Goal: Contribute content: Add original content to the website for others to see

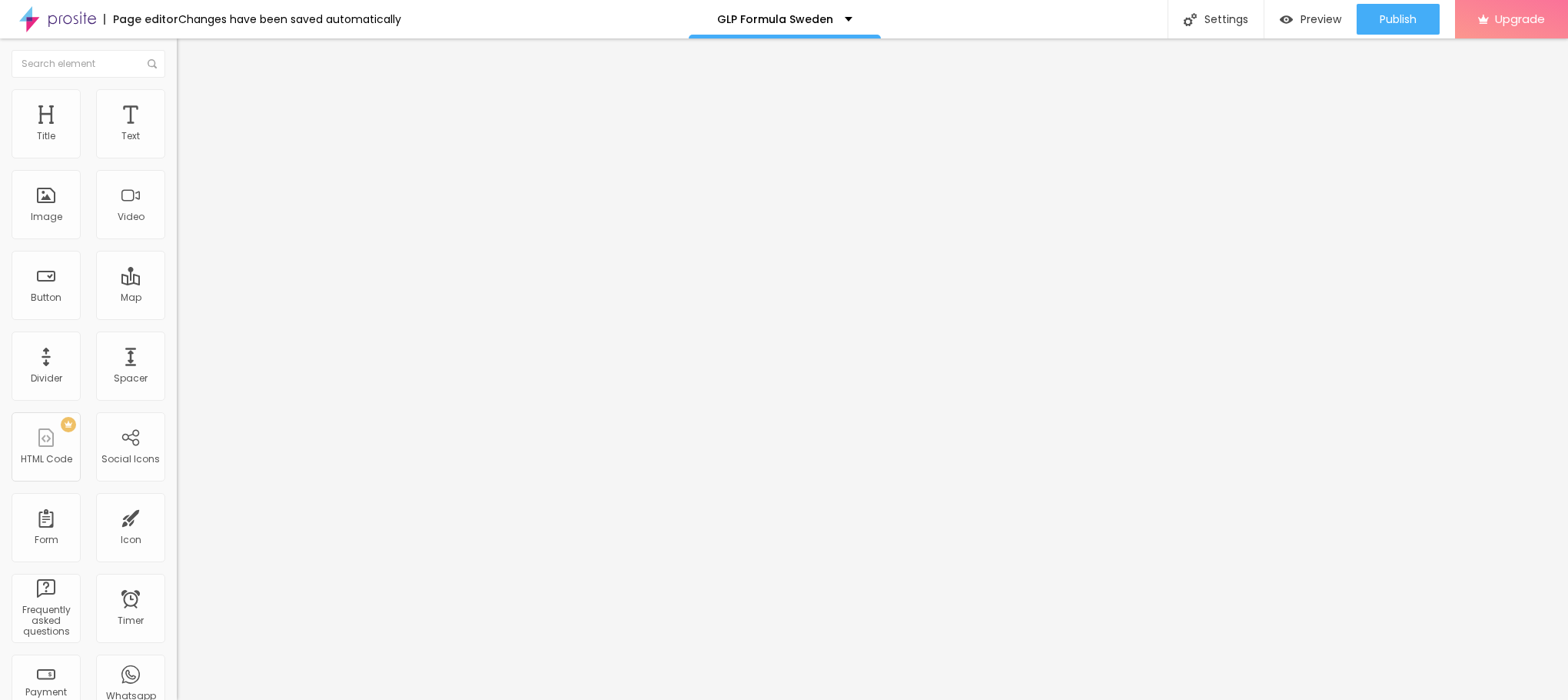
click at [177, 129] on img at bounding box center [182, 124] width 10 height 10
click at [177, 90] on li "Style" at bounding box center [265, 97] width 177 height 15
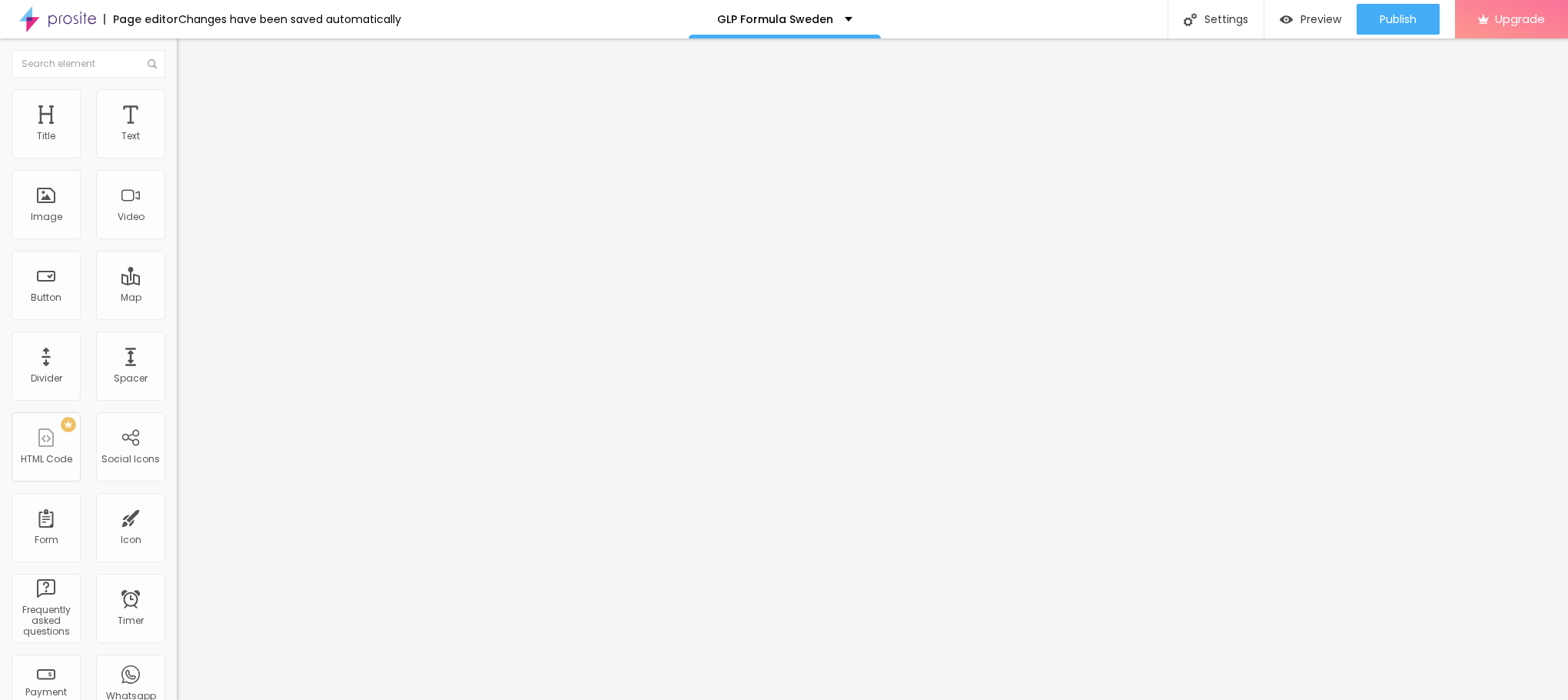
type input "85"
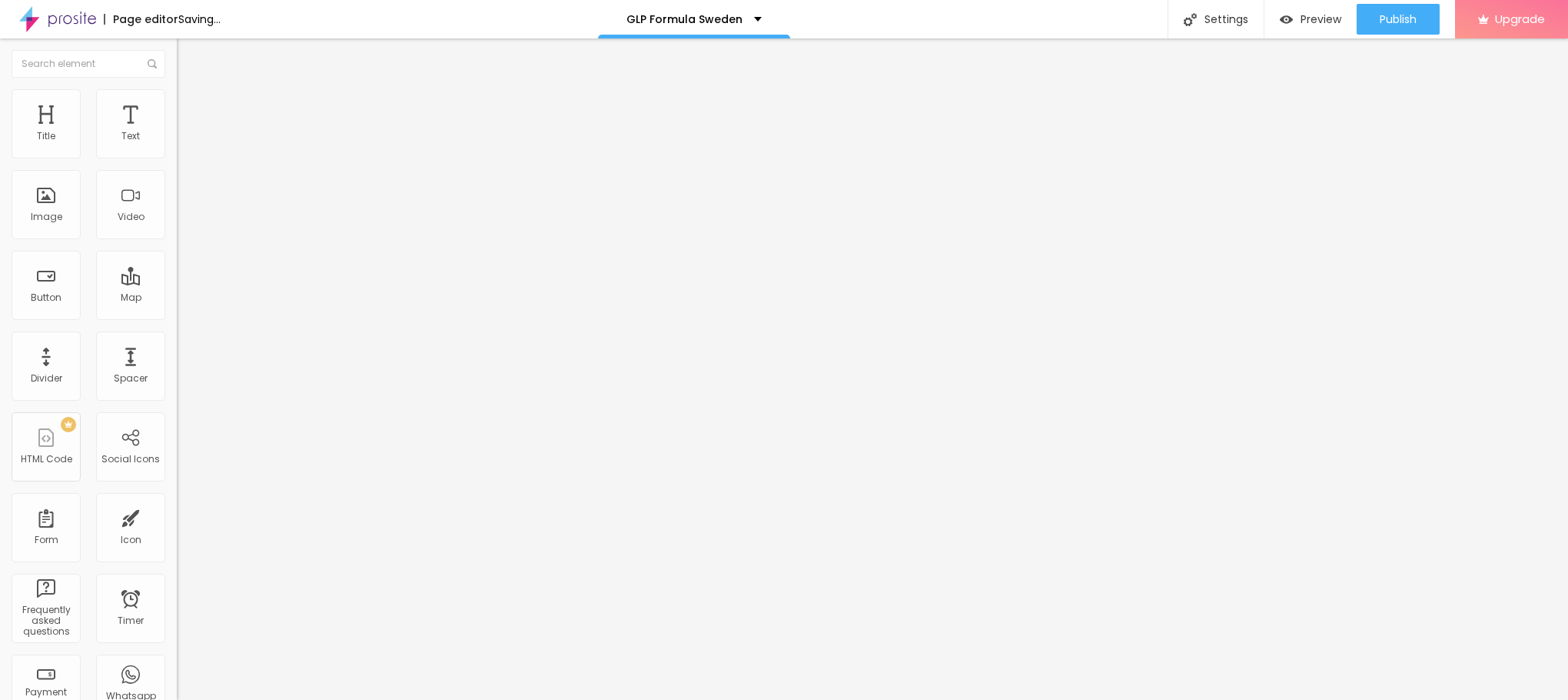
type input "70"
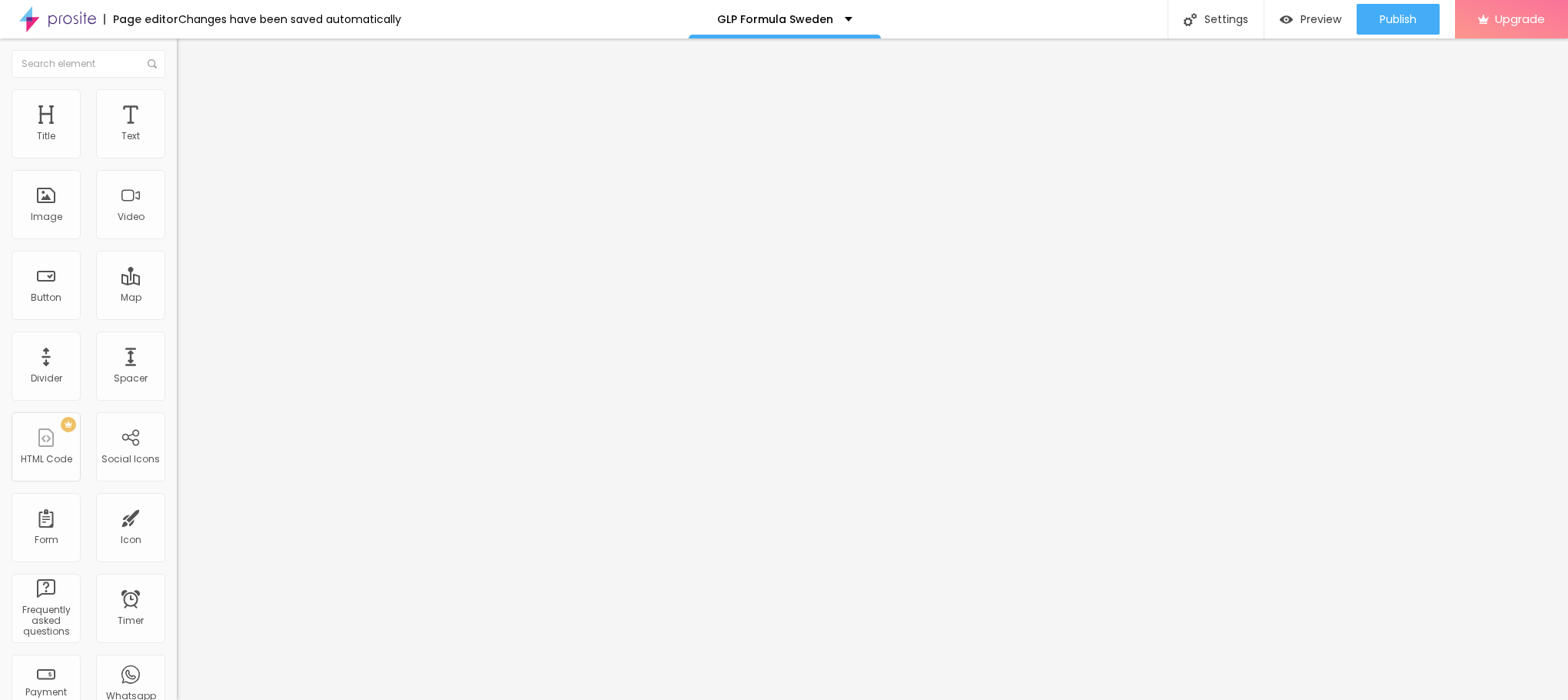
type input "65"
type input "60"
type input "55"
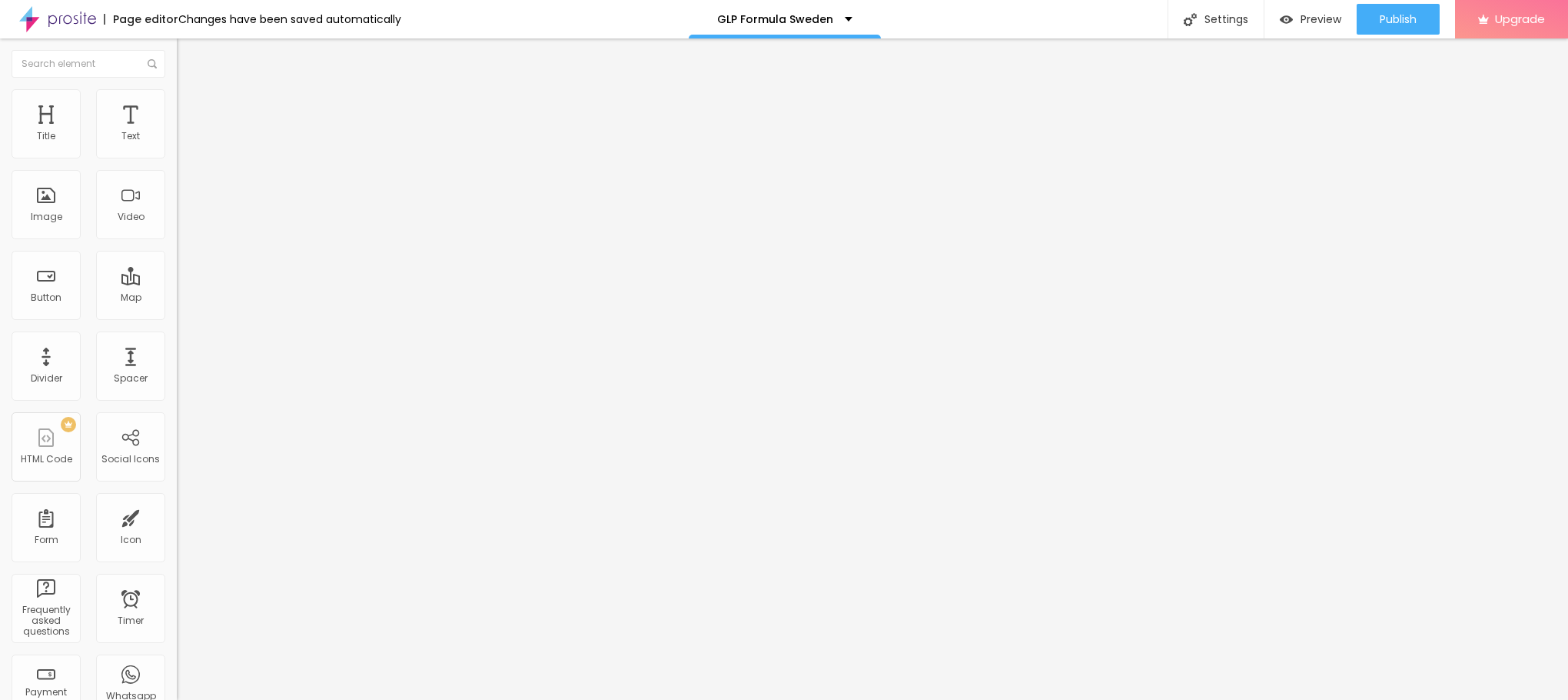
type input "55"
type input "50"
type input "45"
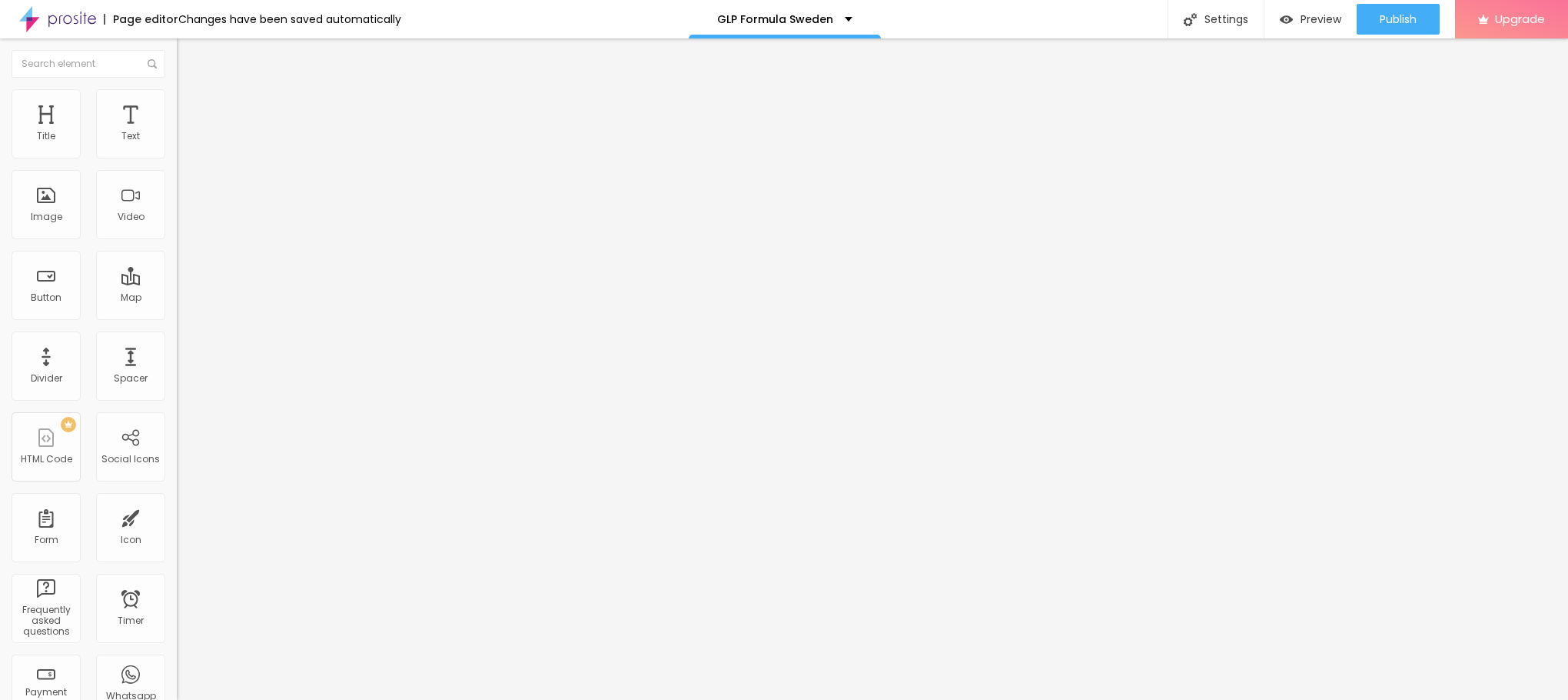
type input "40"
type input "35"
type input "30"
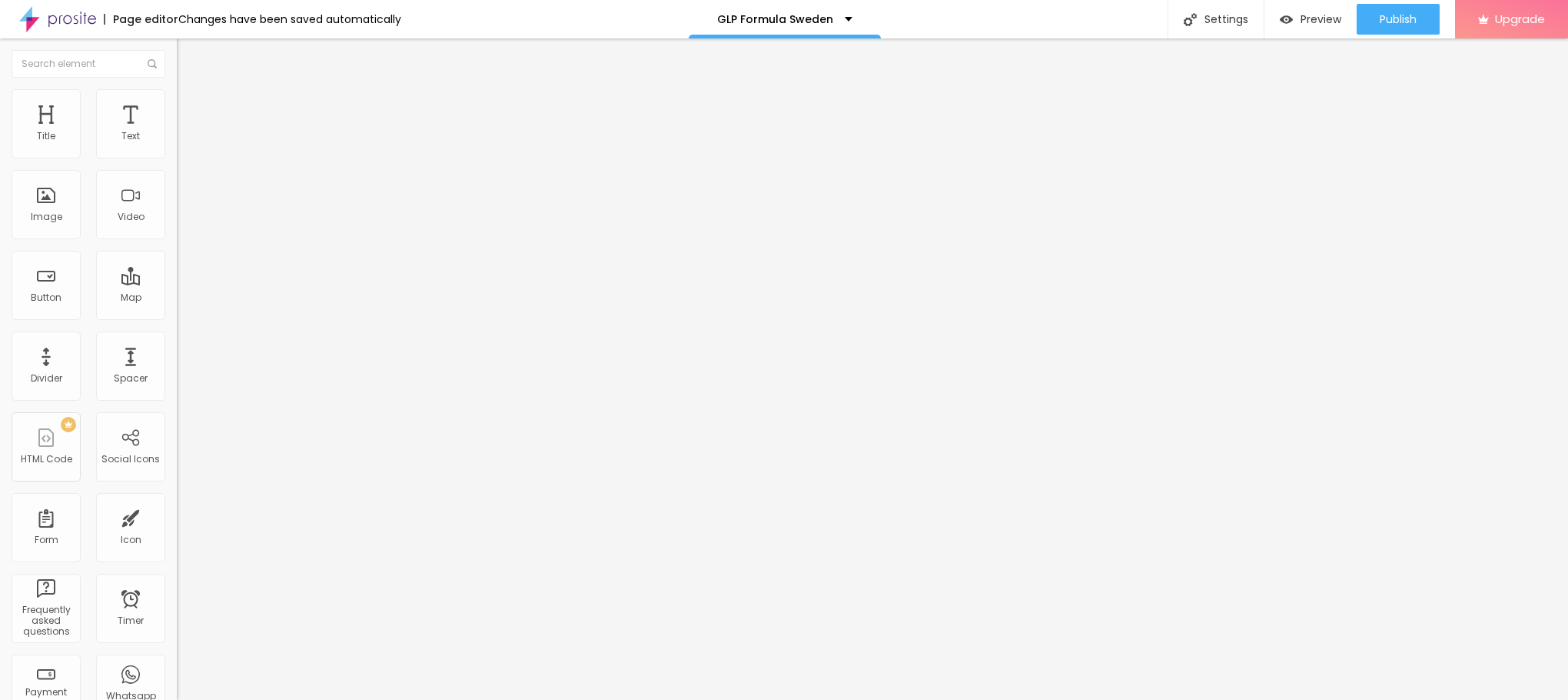
drag, startPoint x: 158, startPoint y: 170, endPoint x: 52, endPoint y: 181, distance: 106.6
type input "30"
click at [177, 158] on input "range" at bounding box center [227, 151] width 100 height 12
click at [177, 315] on input "https://" at bounding box center [269, 307] width 185 height 15
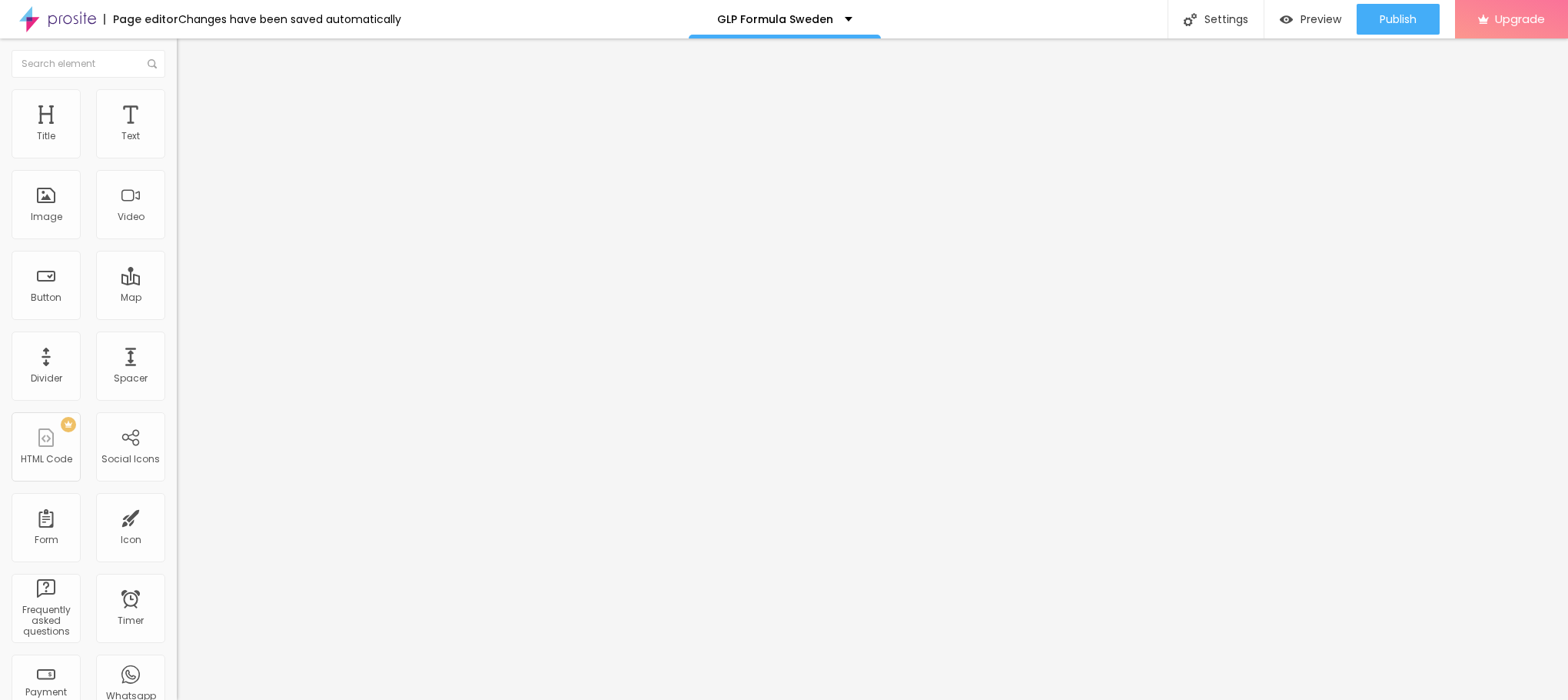
click at [177, 315] on input "https://" at bounding box center [269, 307] width 185 height 15
paste input "www.facebook.com/GLPFormulaSweden.SE/"
type input "https://www.facebook.com/GLPFormulaSweden.SE/"
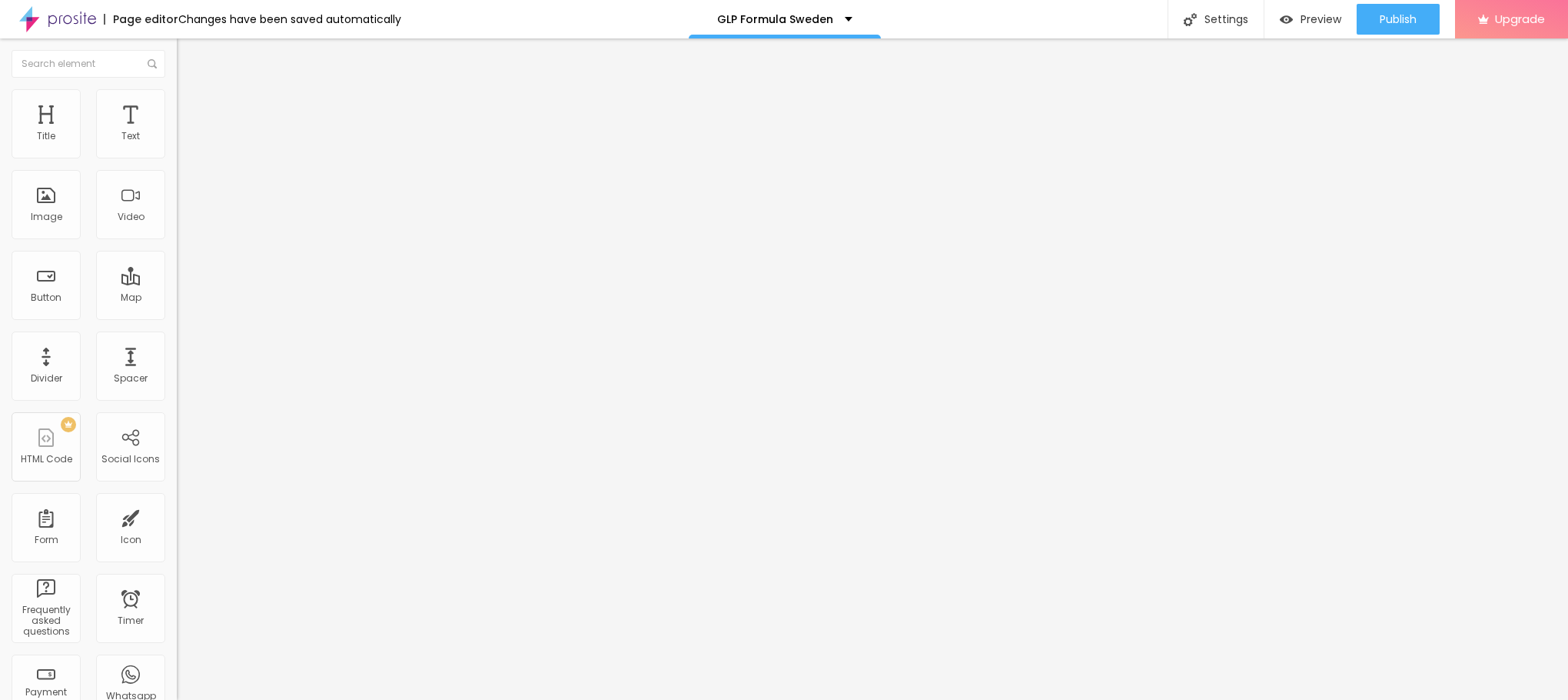
click at [189, 51] on div "Edit Image" at bounding box center [229, 56] width 80 height 12
click at [189, 54] on div "Edit Image" at bounding box center [229, 56] width 80 height 12
click at [177, 238] on span "Default" at bounding box center [193, 236] width 34 height 13
click at [177, 252] on span "Small" at bounding box center [190, 245] width 28 height 13
drag, startPoint x: 75, startPoint y: 388, endPoint x: 0, endPoint y: 388, distance: 75.0
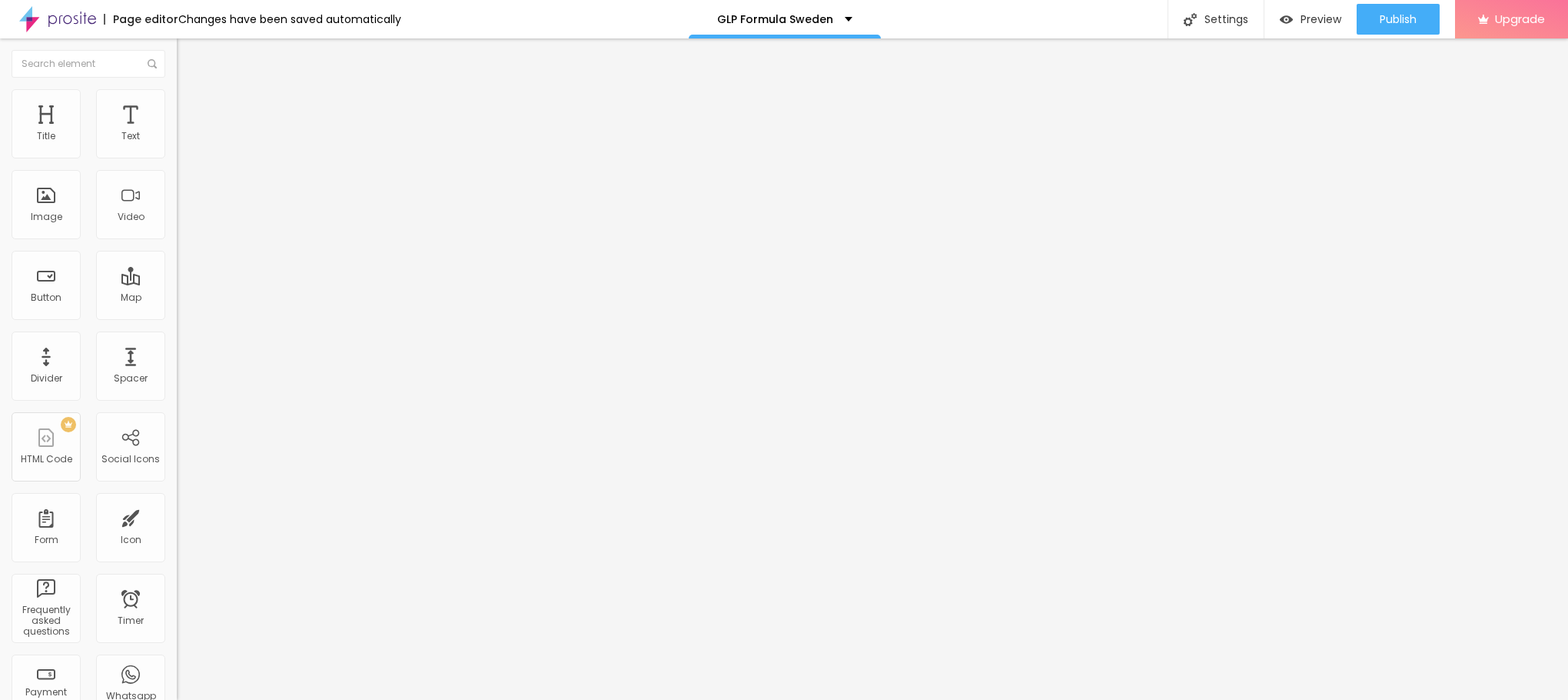
click at [177, 344] on div "Text Click me Align Size Small Small Default Big Link URL https:// Open in new …" at bounding box center [265, 232] width 177 height 224
paste input "[DOMAIN_NAME][URL]"
type input "[URL][DOMAIN_NAME]"
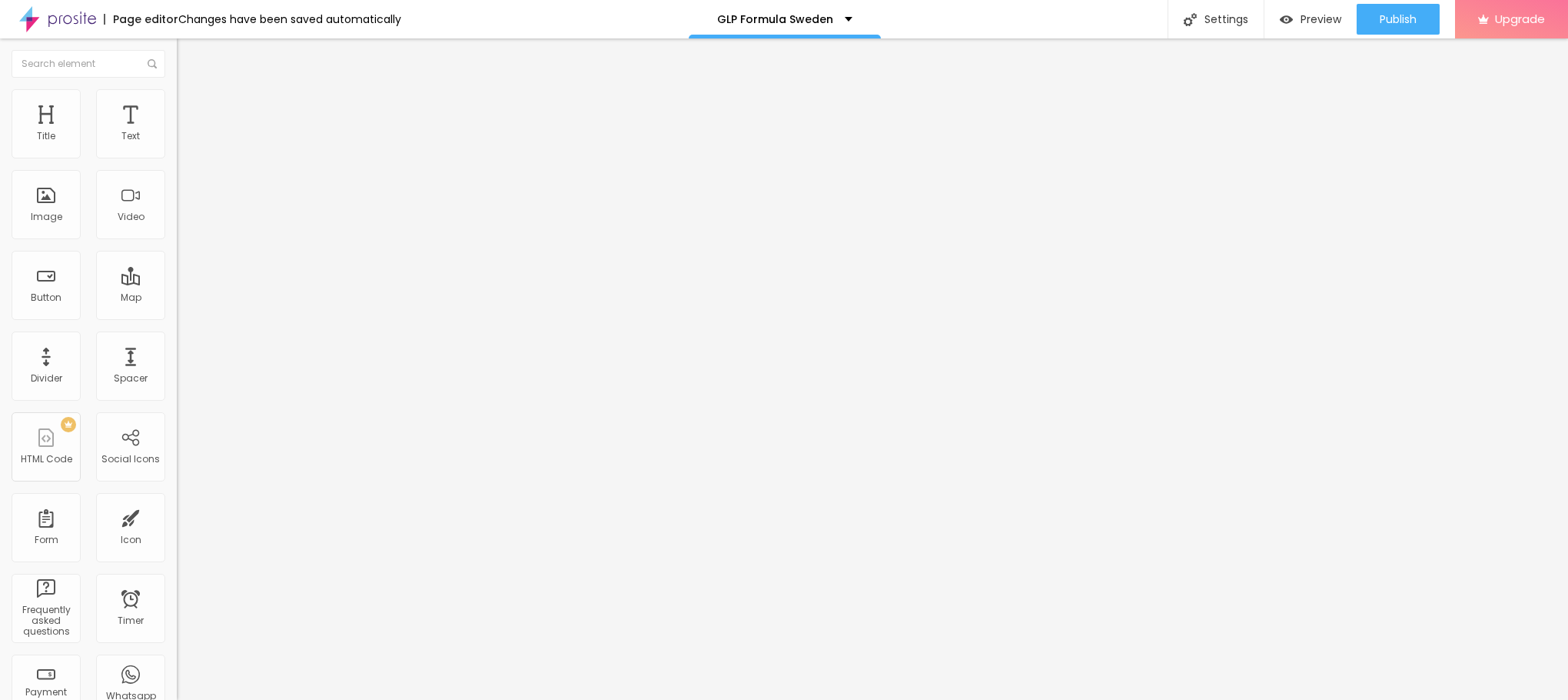
click at [177, 145] on input "Click me" at bounding box center [269, 137] width 185 height 15
paste input "👇😍Handla Nu😍👇"
type input "👇😍Handla Nu😍👇"
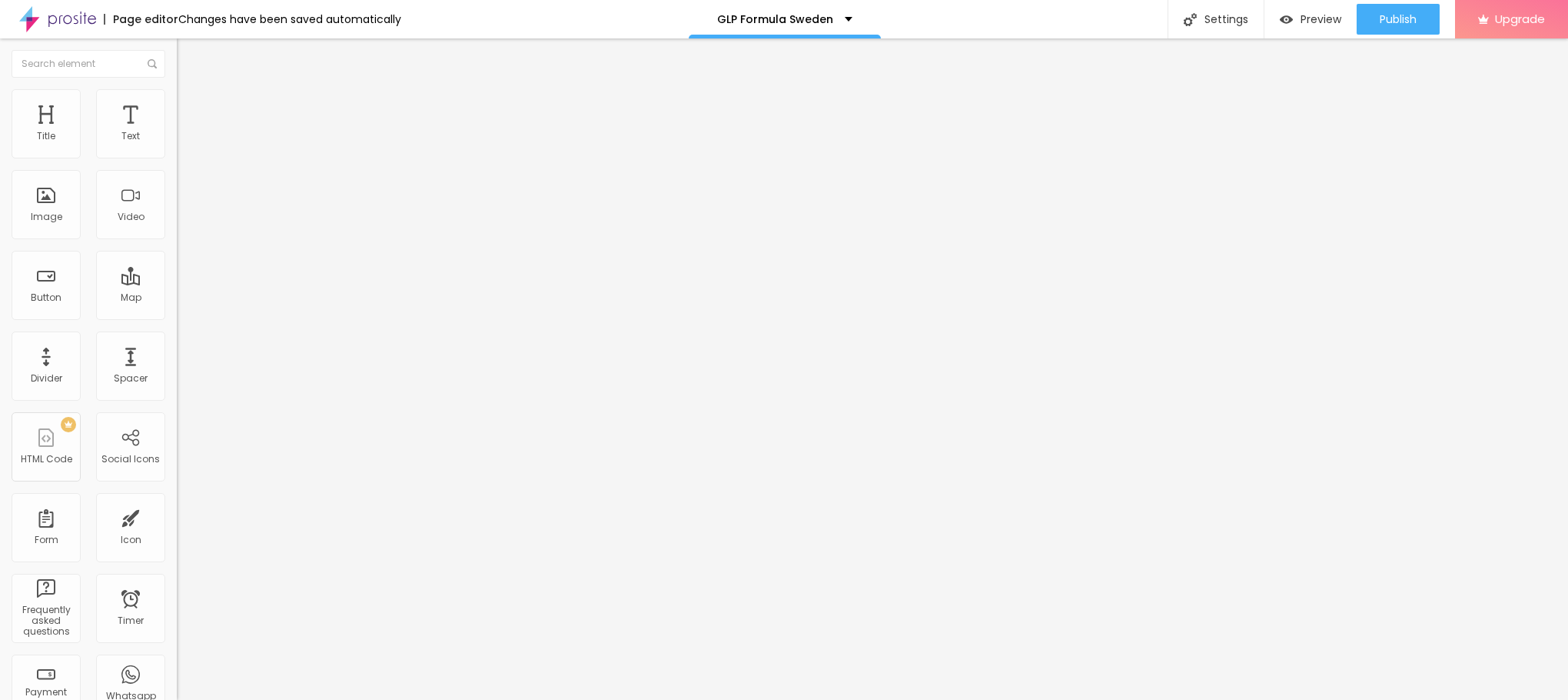
click at [177, 228] on button "button" at bounding box center [188, 219] width 21 height 16
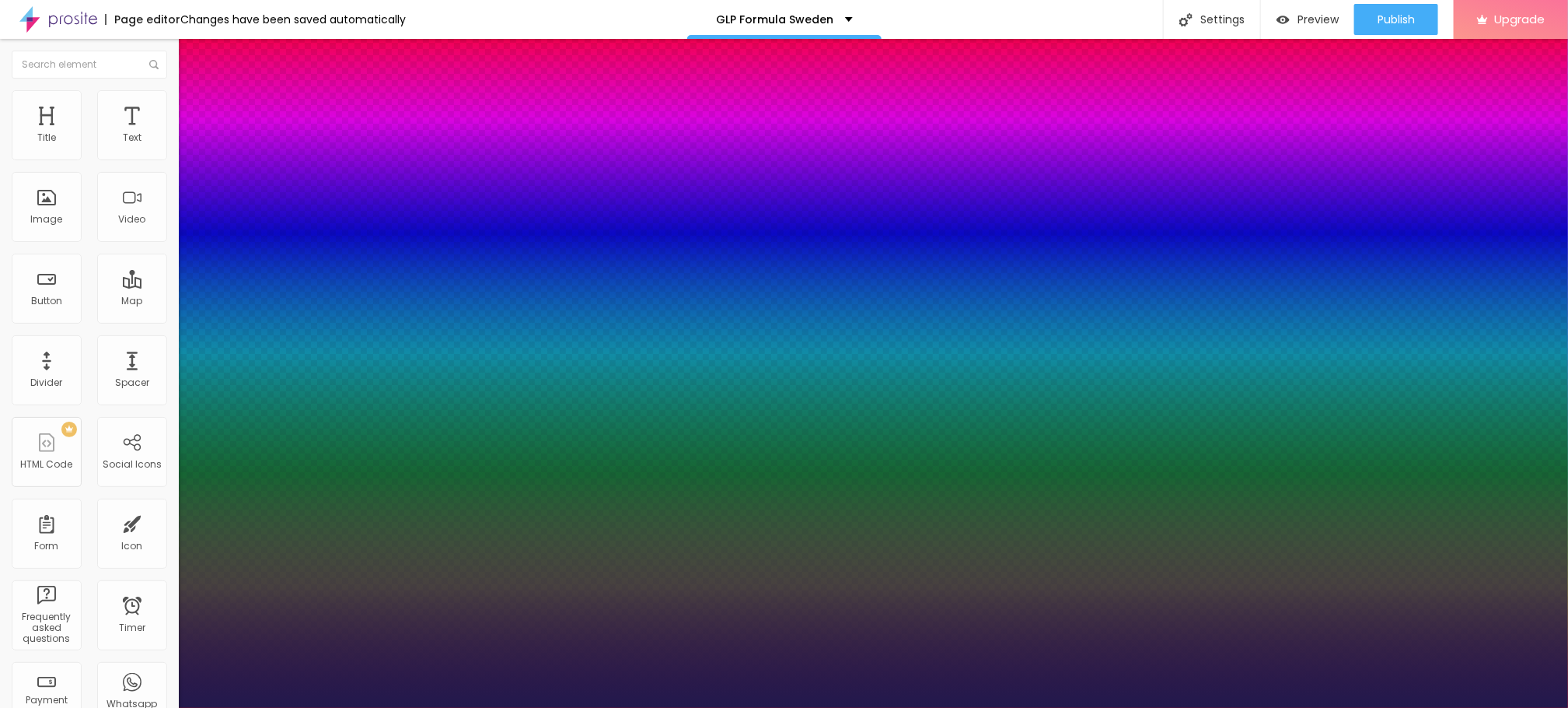
type input "1"
type input "11"
type input "1"
type input "17"
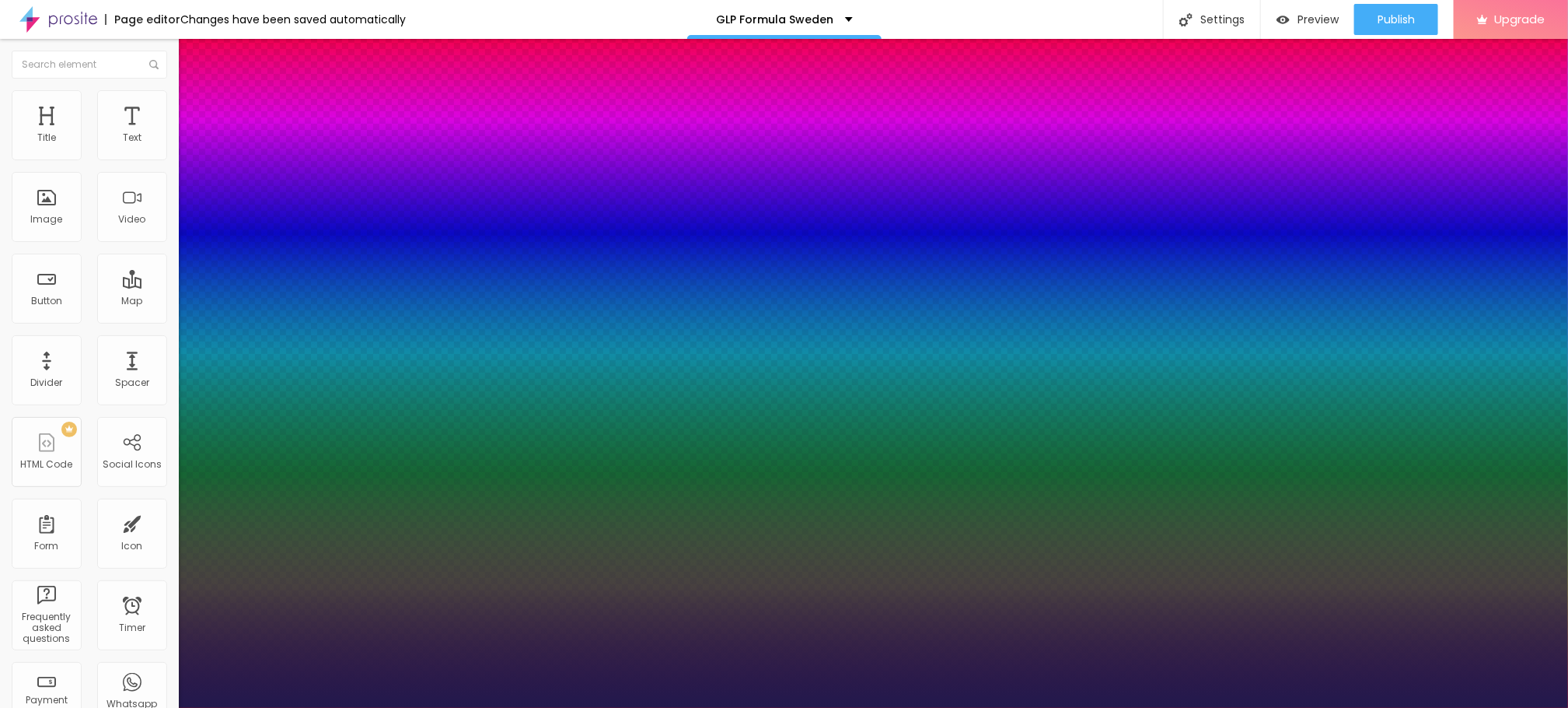
type input "17"
type input "1"
type input "23"
type input "1"
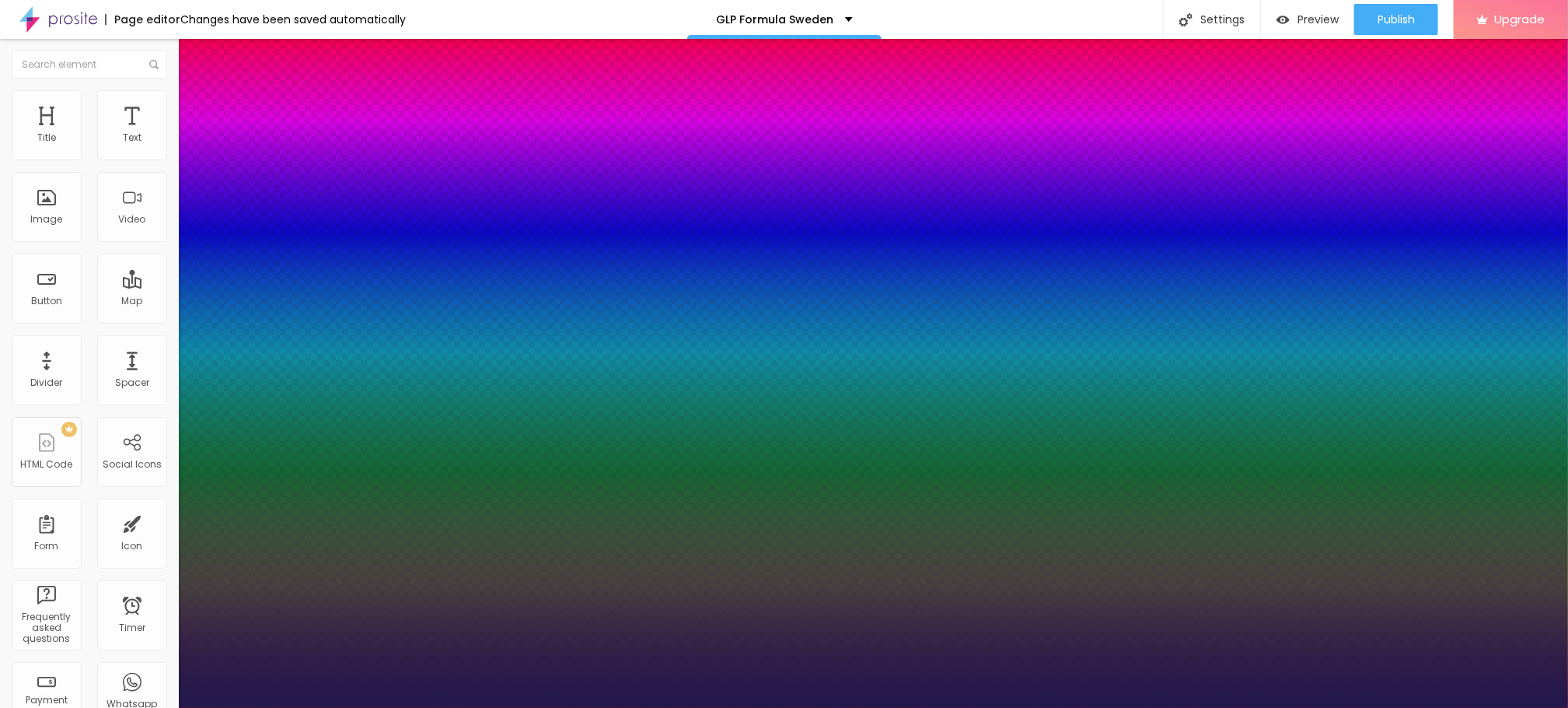
type input "28"
type input "1"
type input "30"
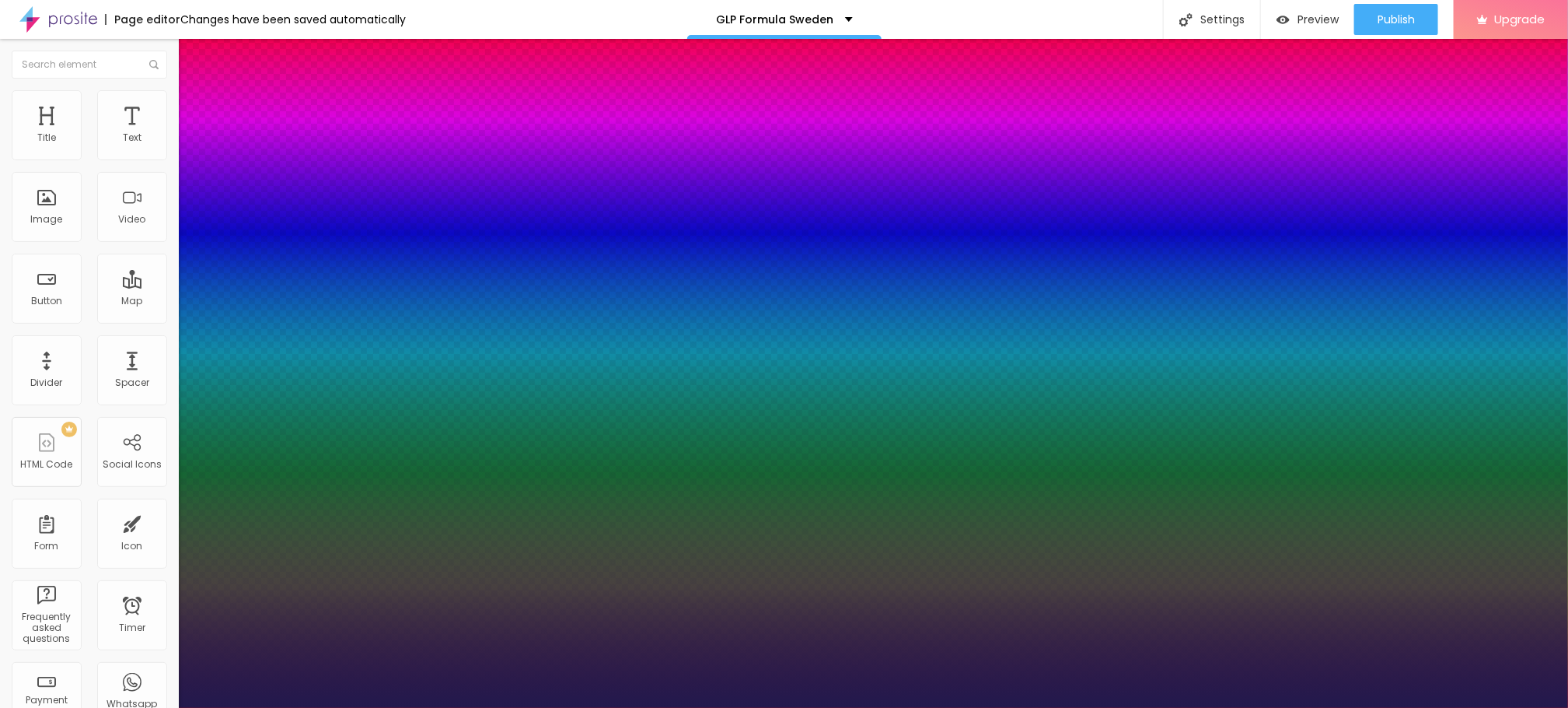
type input "1"
type input "31"
type input "1"
type input "33"
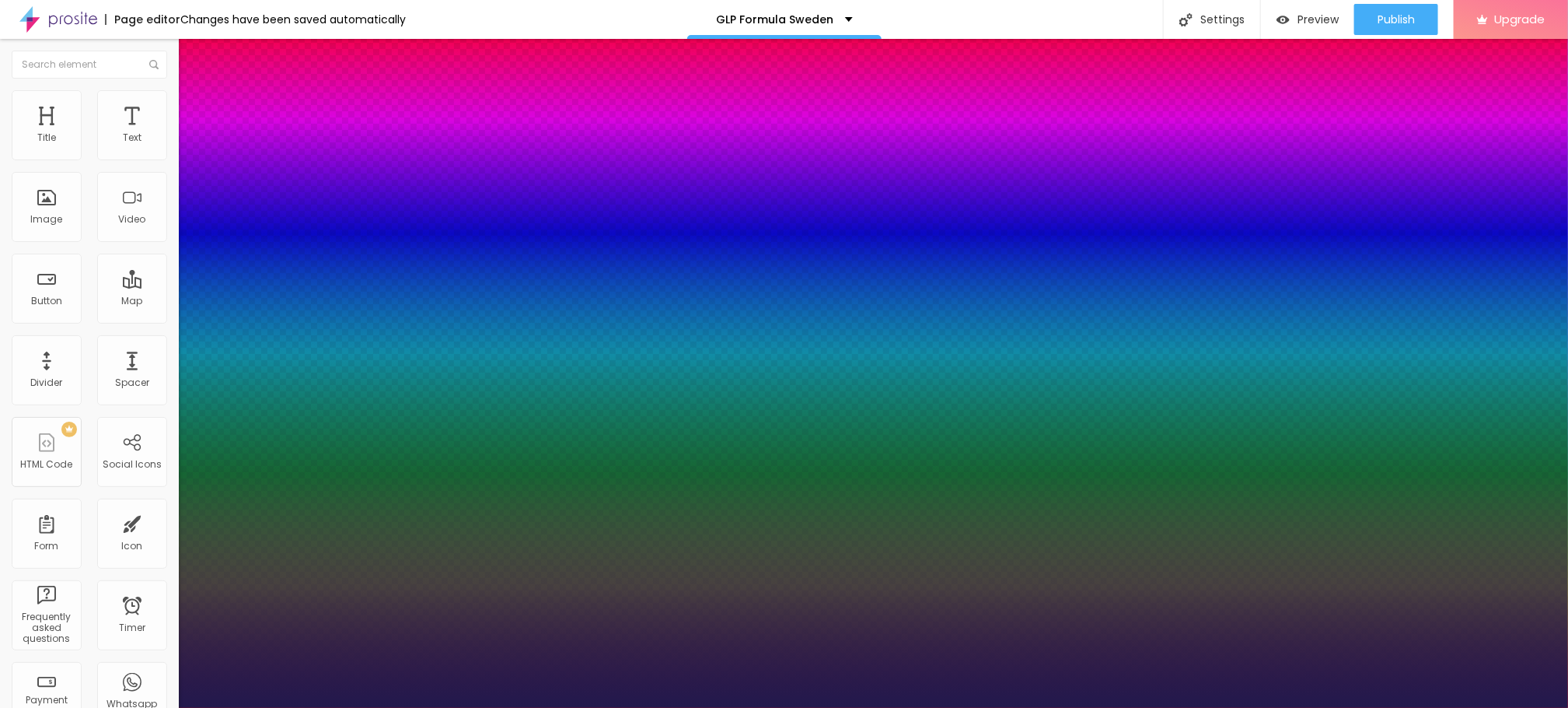
type input "33"
type input "1"
type input "35"
type input "1"
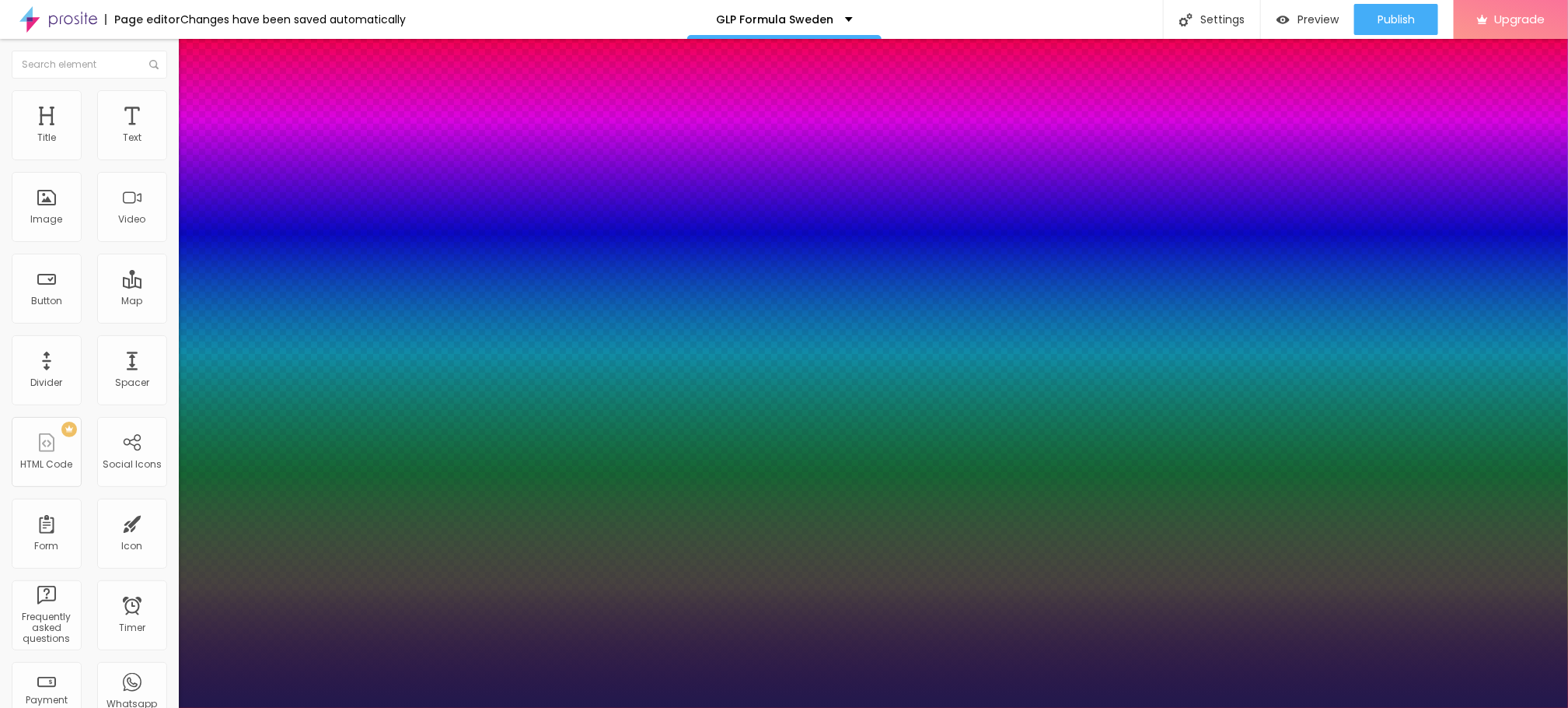
type input "38"
type input "1"
type input "40"
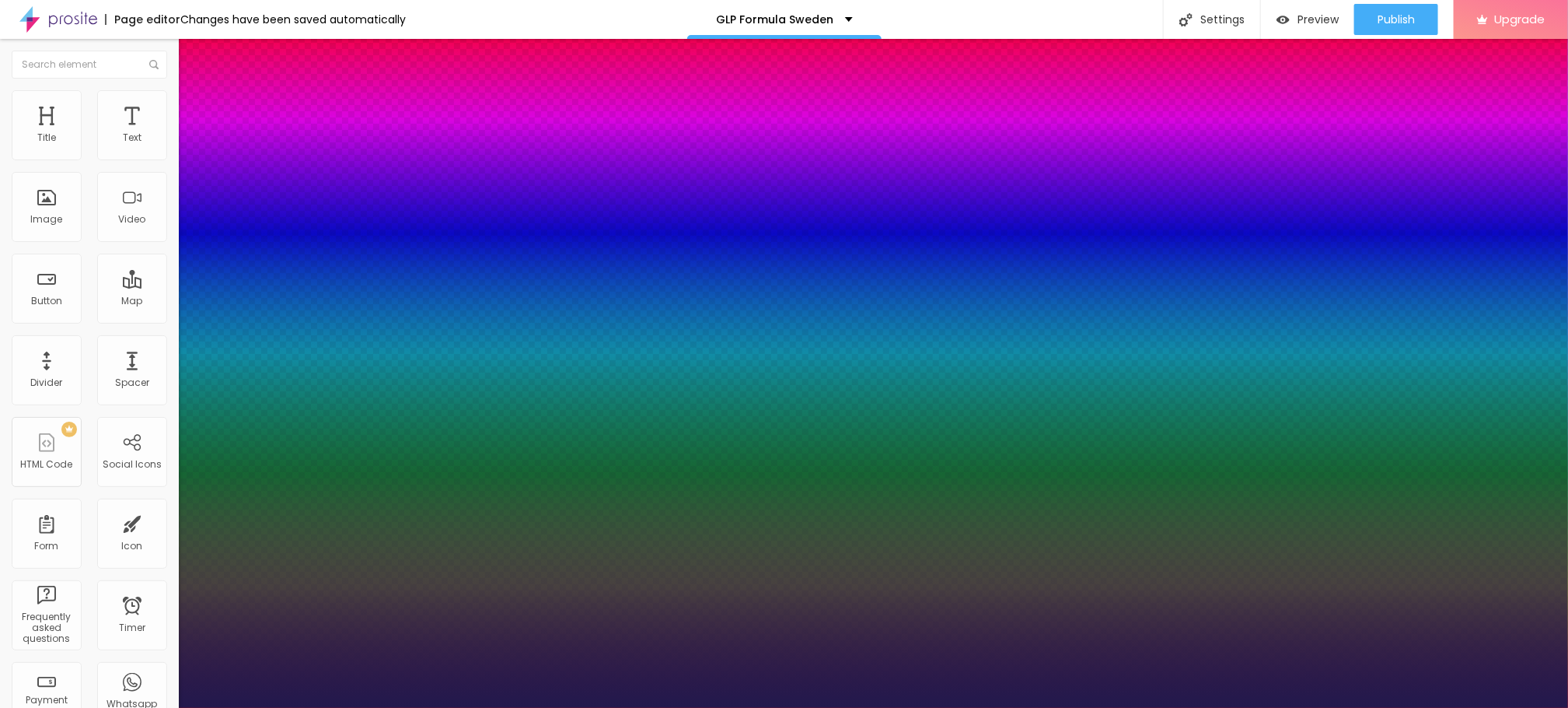
type input "1"
type input "41"
type input "1"
type input "42"
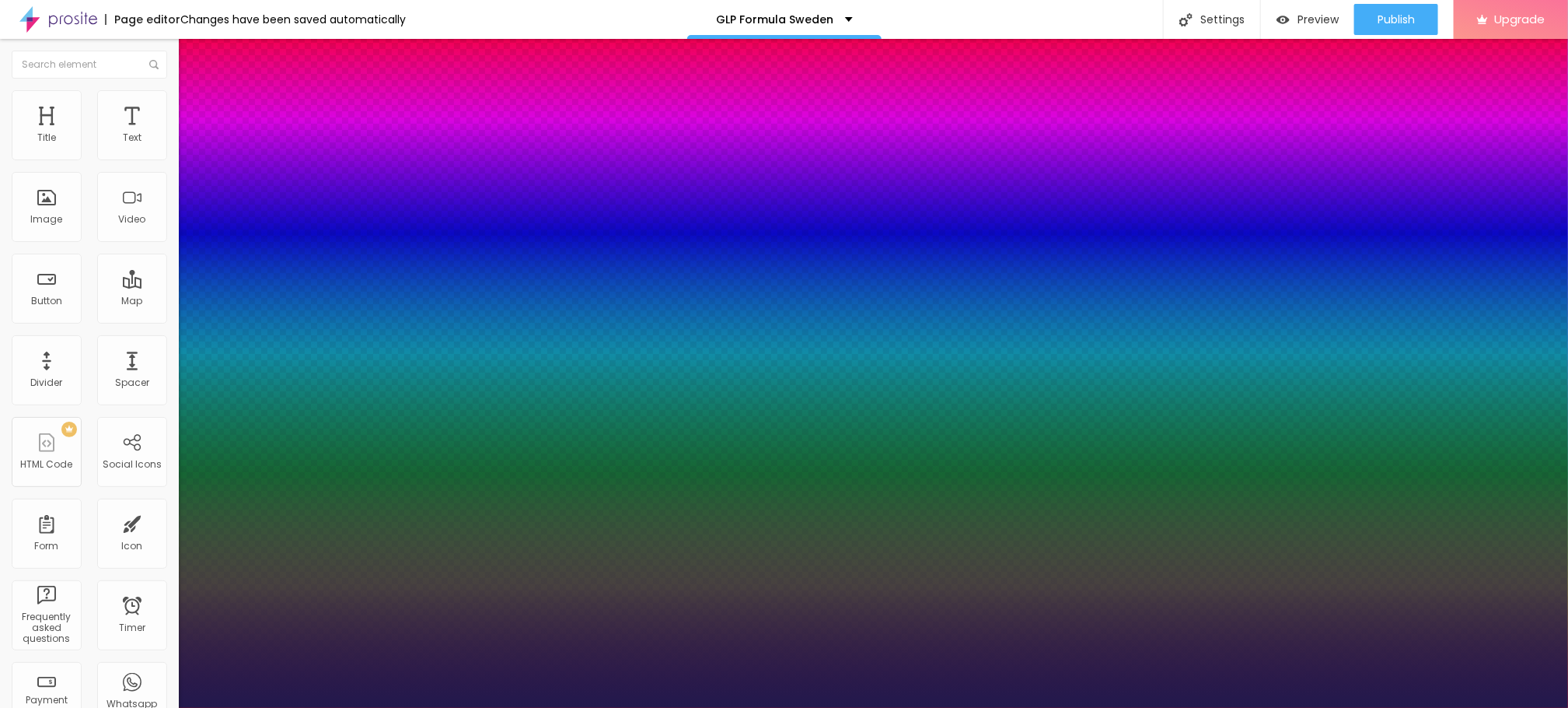
type input "42"
type input "1"
type input "48"
type input "1"
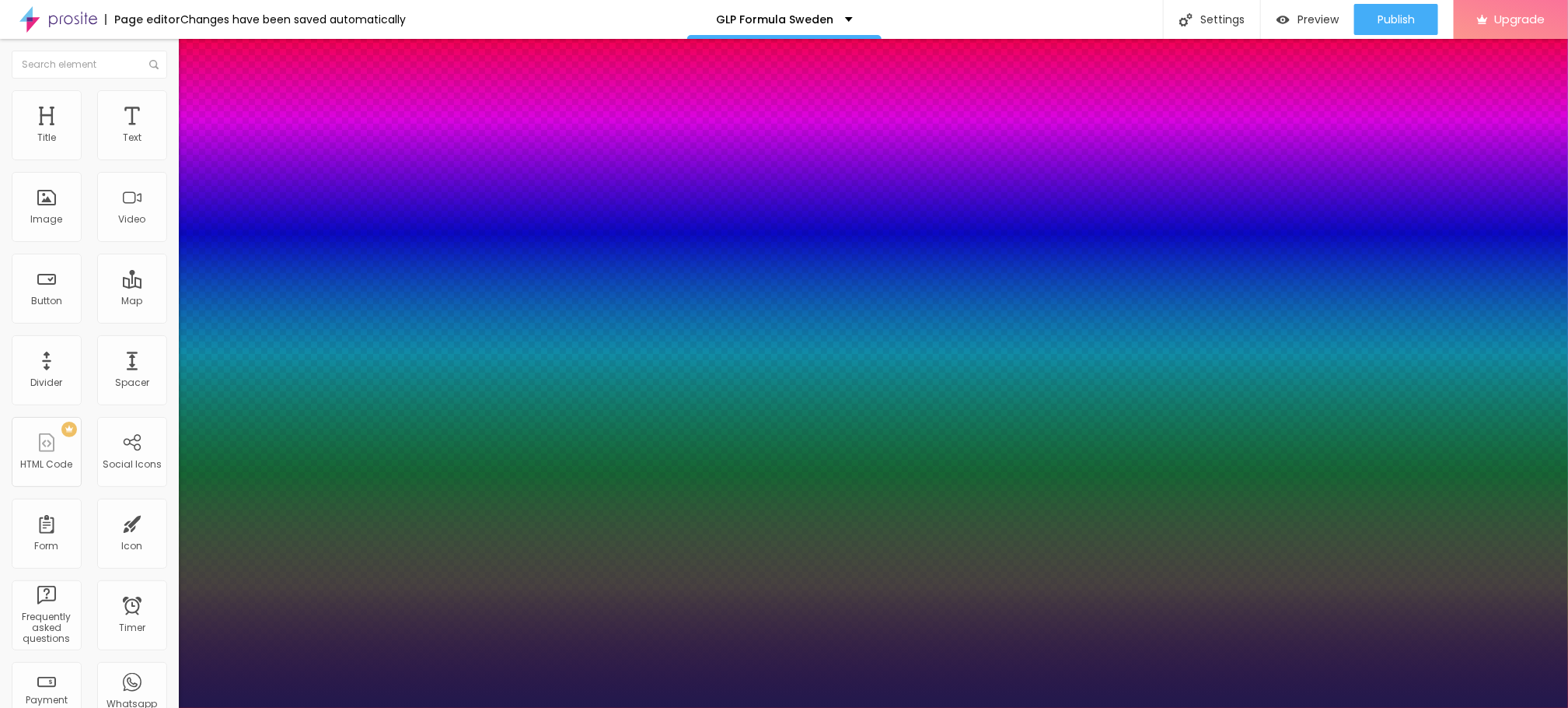
type input "49"
type input "1"
drag, startPoint x: 219, startPoint y: 444, endPoint x: 251, endPoint y: 444, distance: 32.0
type input "49"
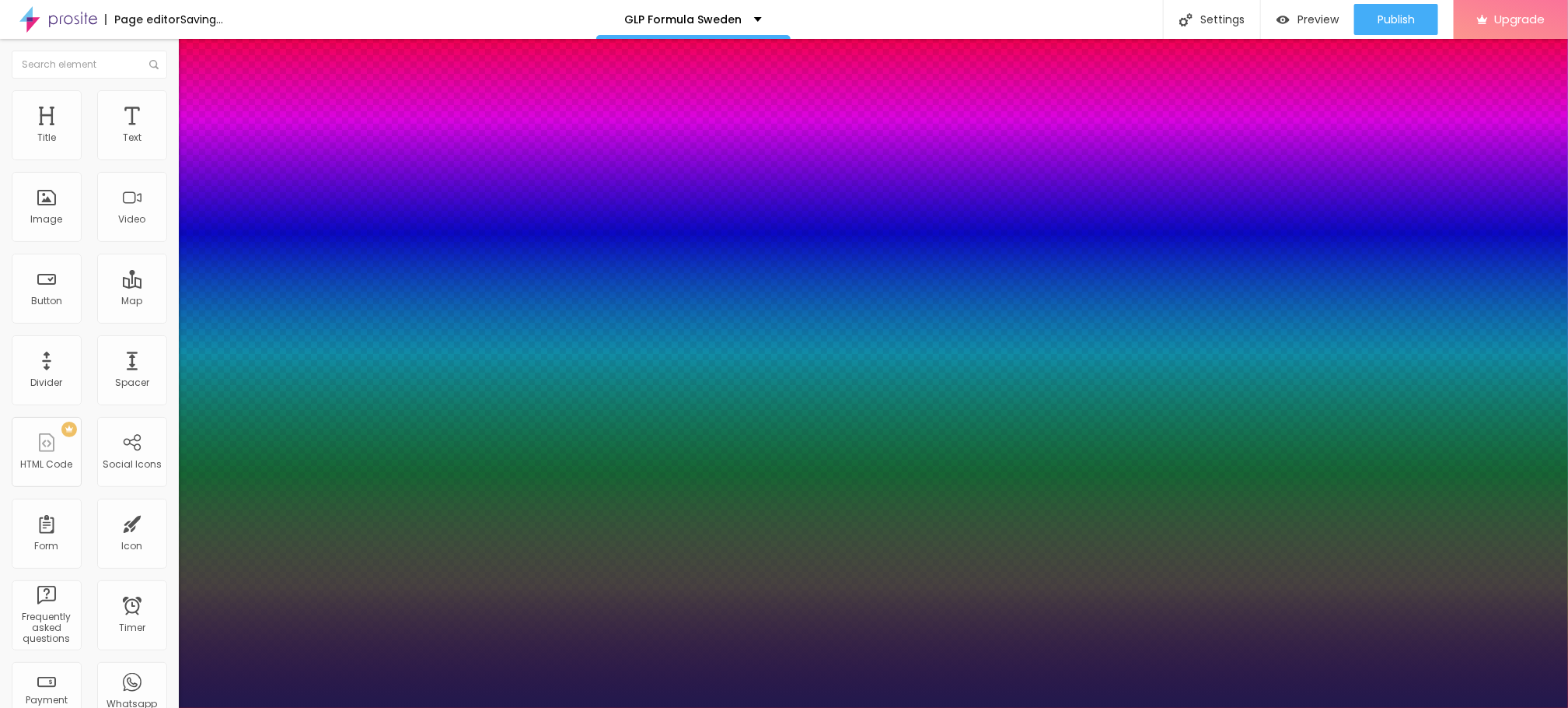
type input "1"
click at [775, 707] on div at bounding box center [784, 708] width 1568 height 0
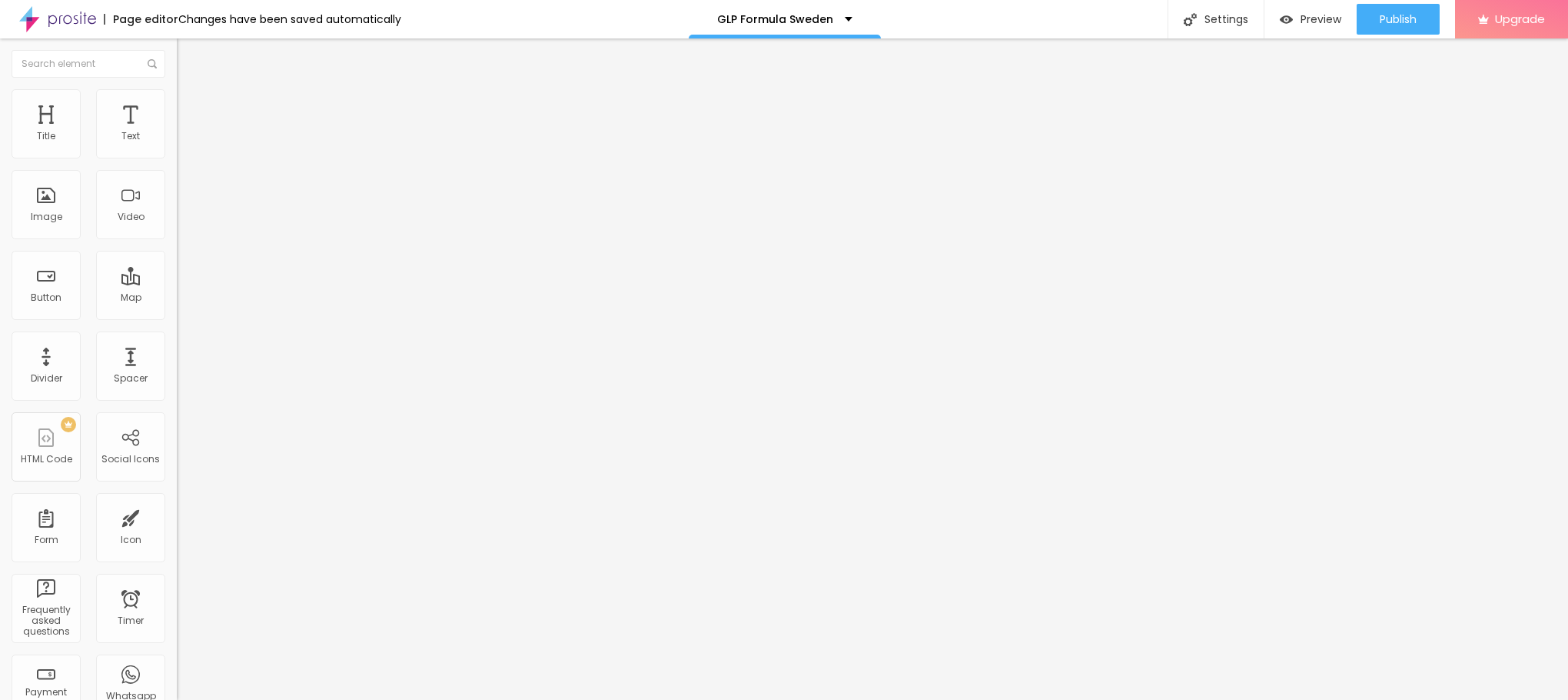
click at [177, 147] on button "button" at bounding box center [188, 139] width 21 height 16
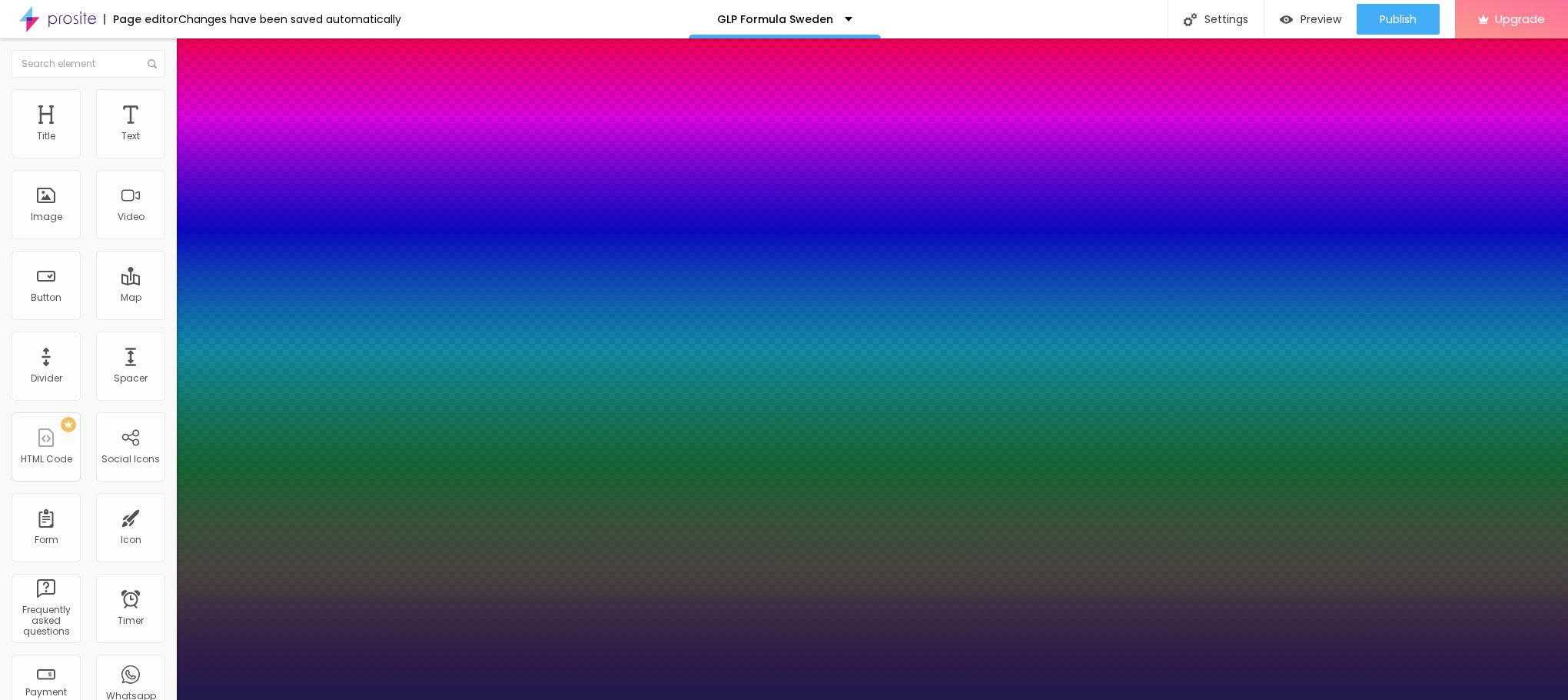
type input "1"
type input "23"
type input "1"
type input "24"
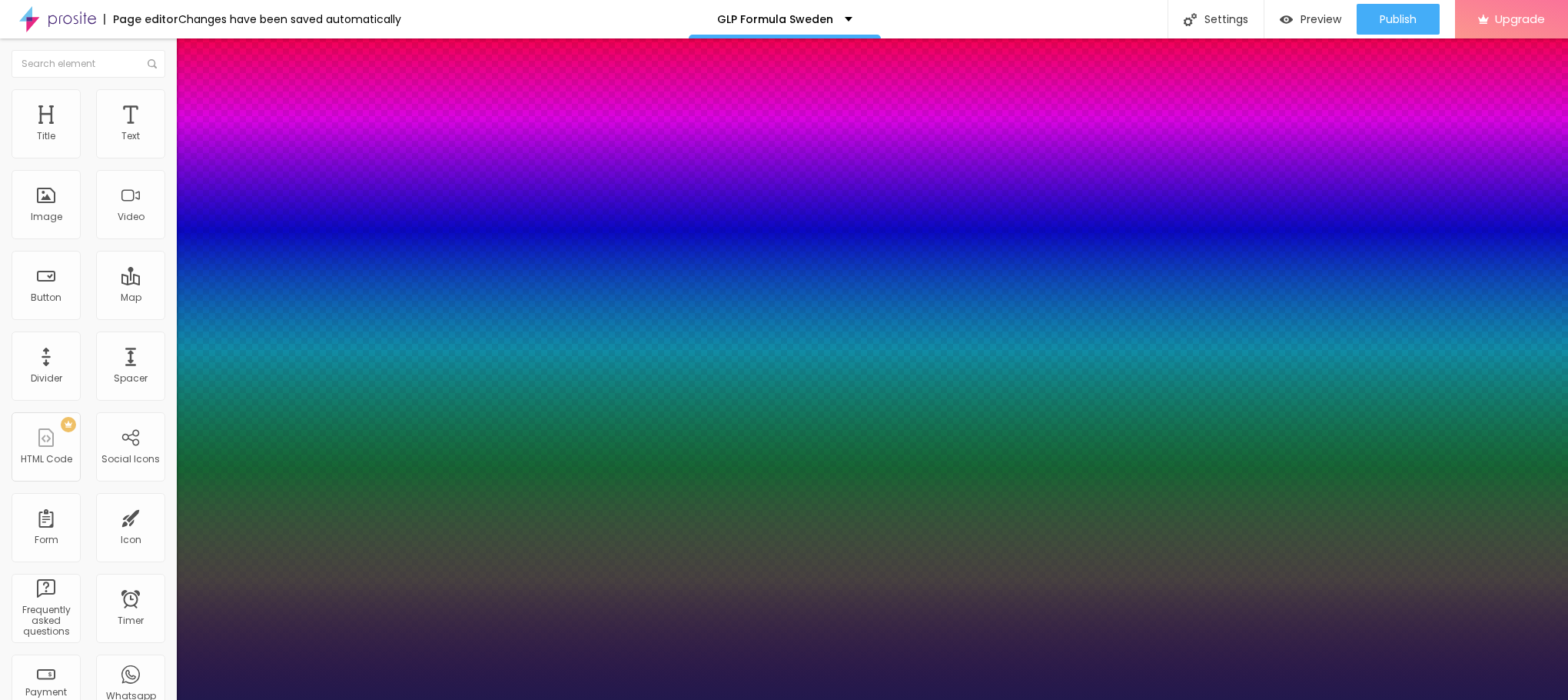
type input "24"
type input "1"
type input "27"
type input "1"
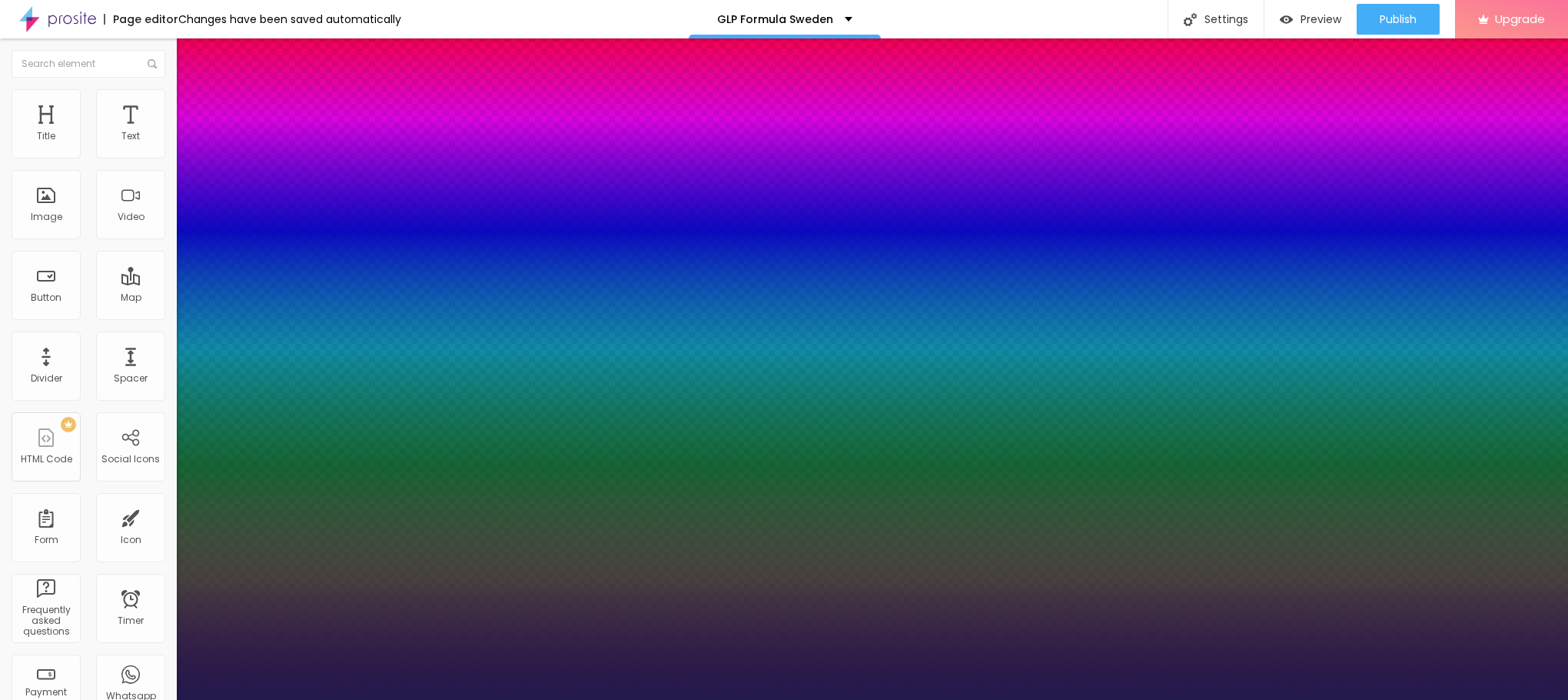
drag, startPoint x: 208, startPoint y: 259, endPoint x: 221, endPoint y: 263, distance: 13.6
type input "27"
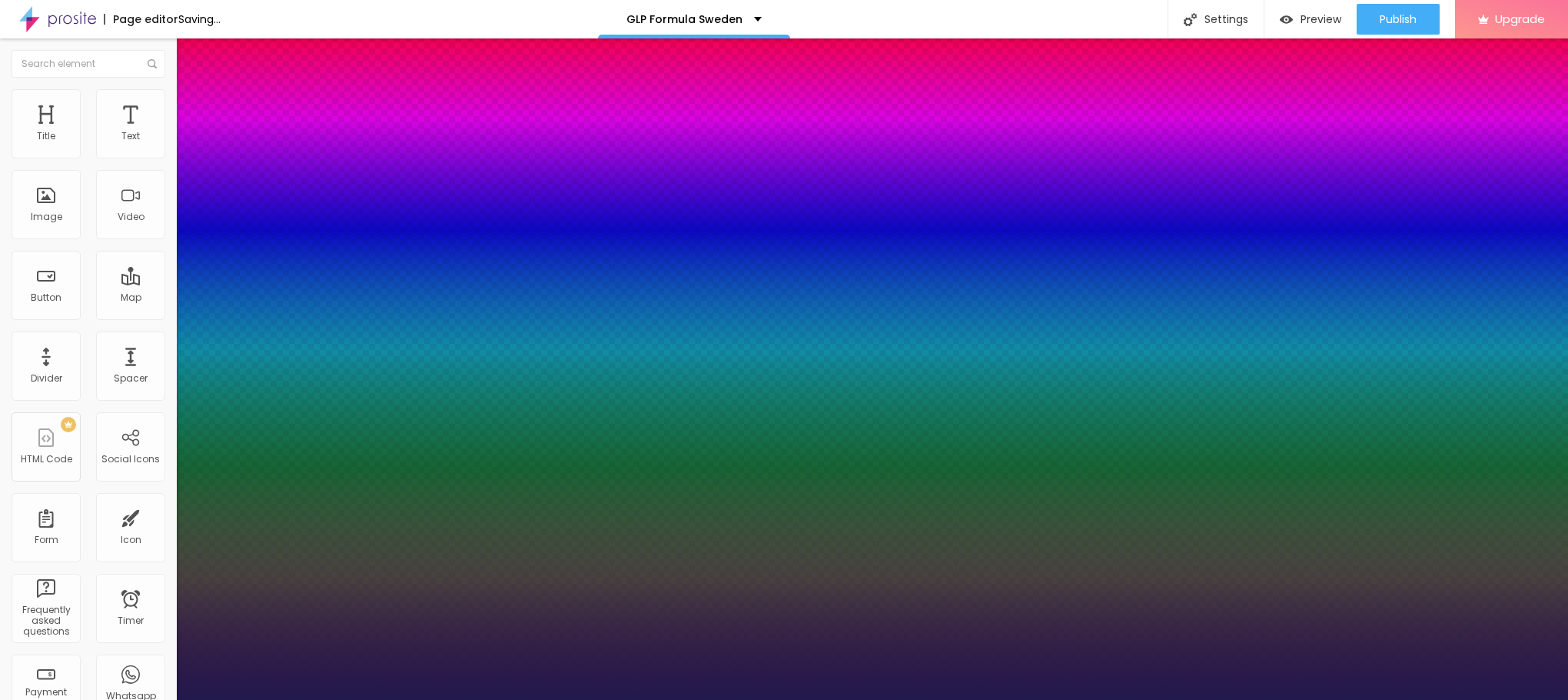
type input "1"
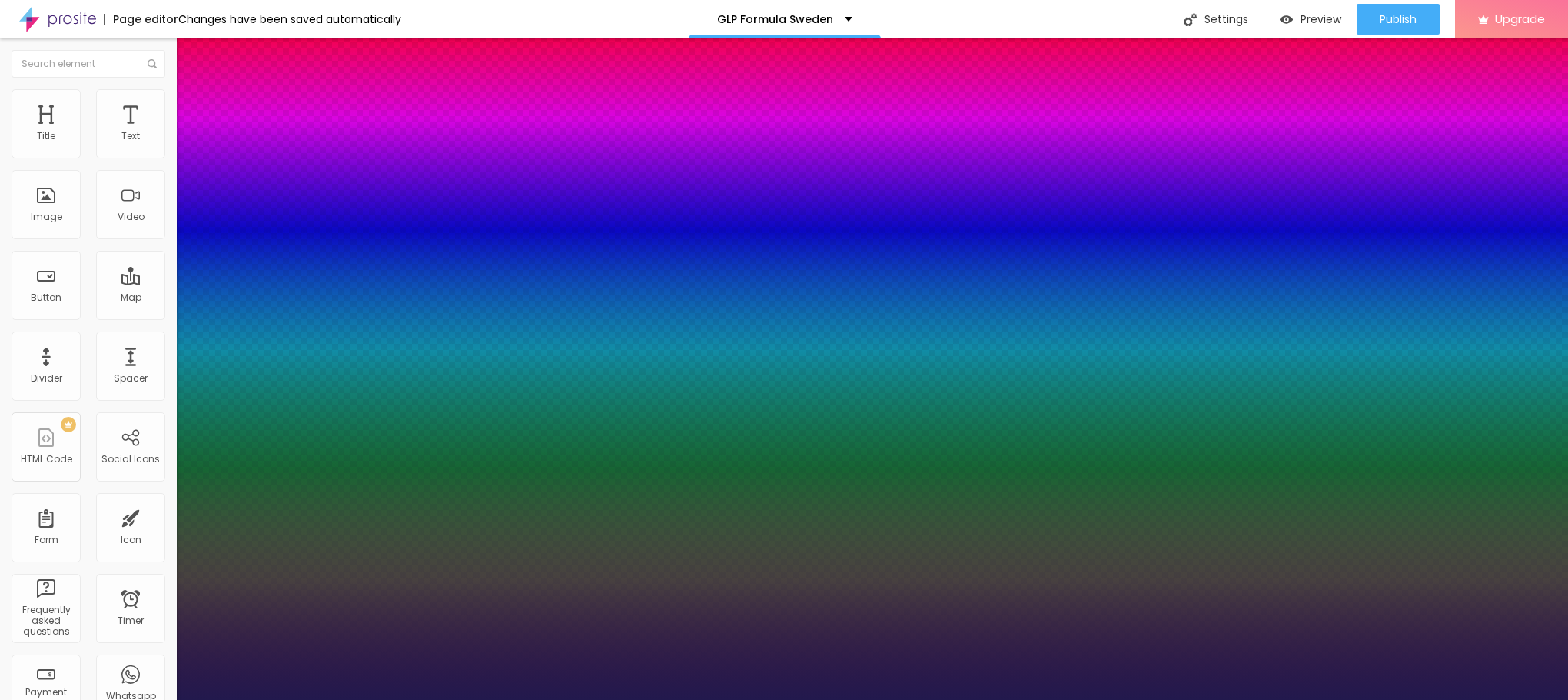
click at [617, 699] on div at bounding box center [784, 700] width 1568 height 0
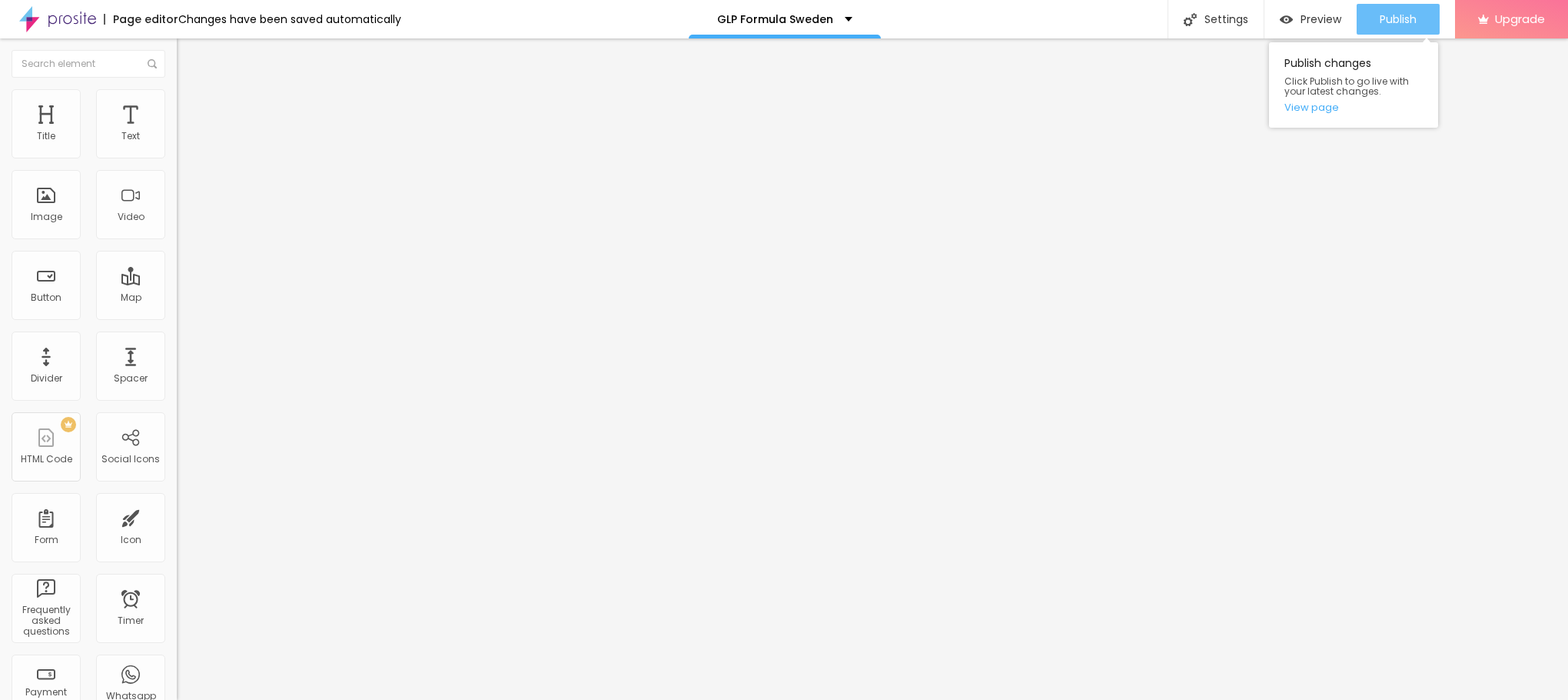
click at [1390, 23] on span "Publish" at bounding box center [1398, 19] width 37 height 12
click at [1305, 111] on link "View page" at bounding box center [1354, 107] width 139 height 10
